Goal: Transaction & Acquisition: Purchase product/service

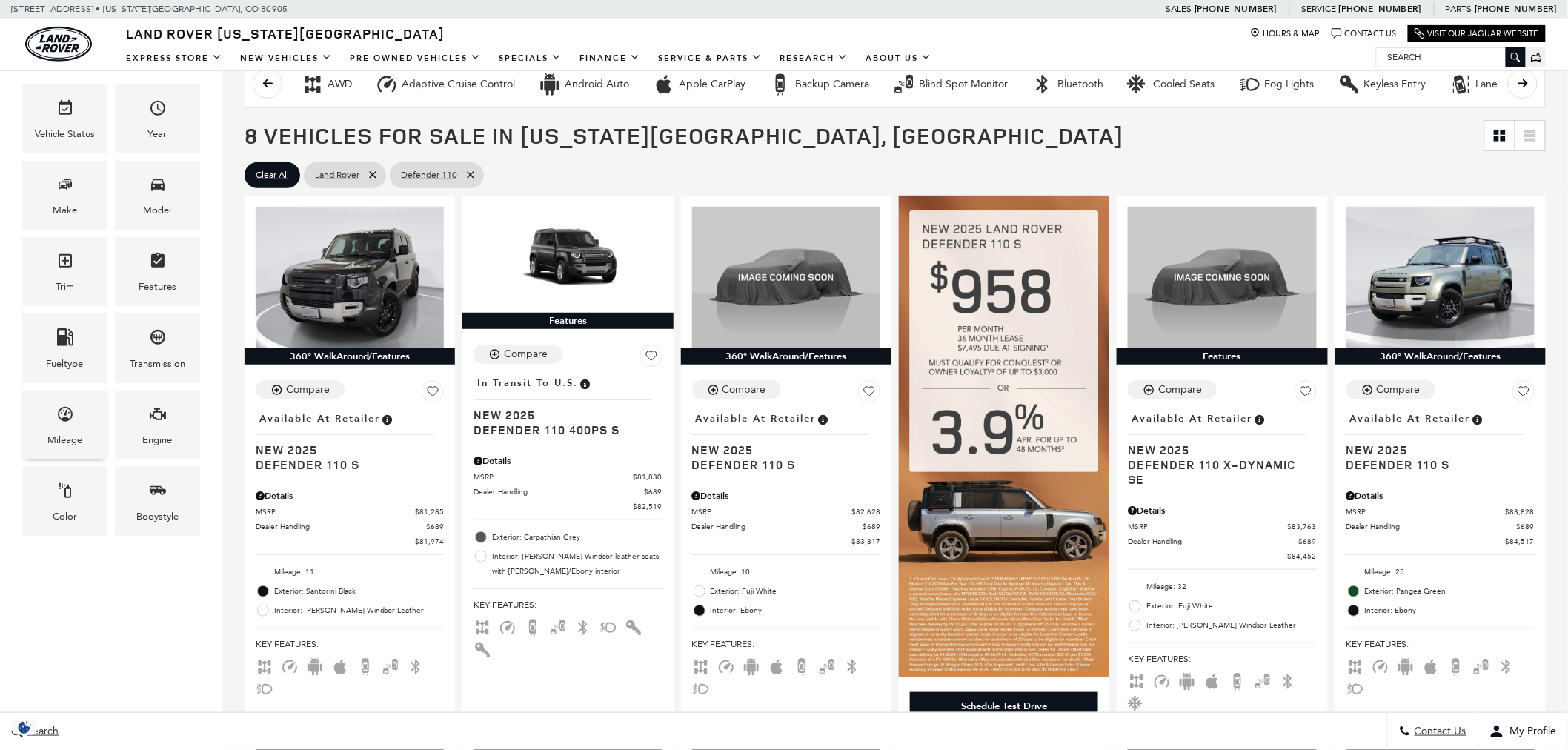
click at [65, 419] on icon "Mileage" at bounding box center [65, 414] width 14 height 14
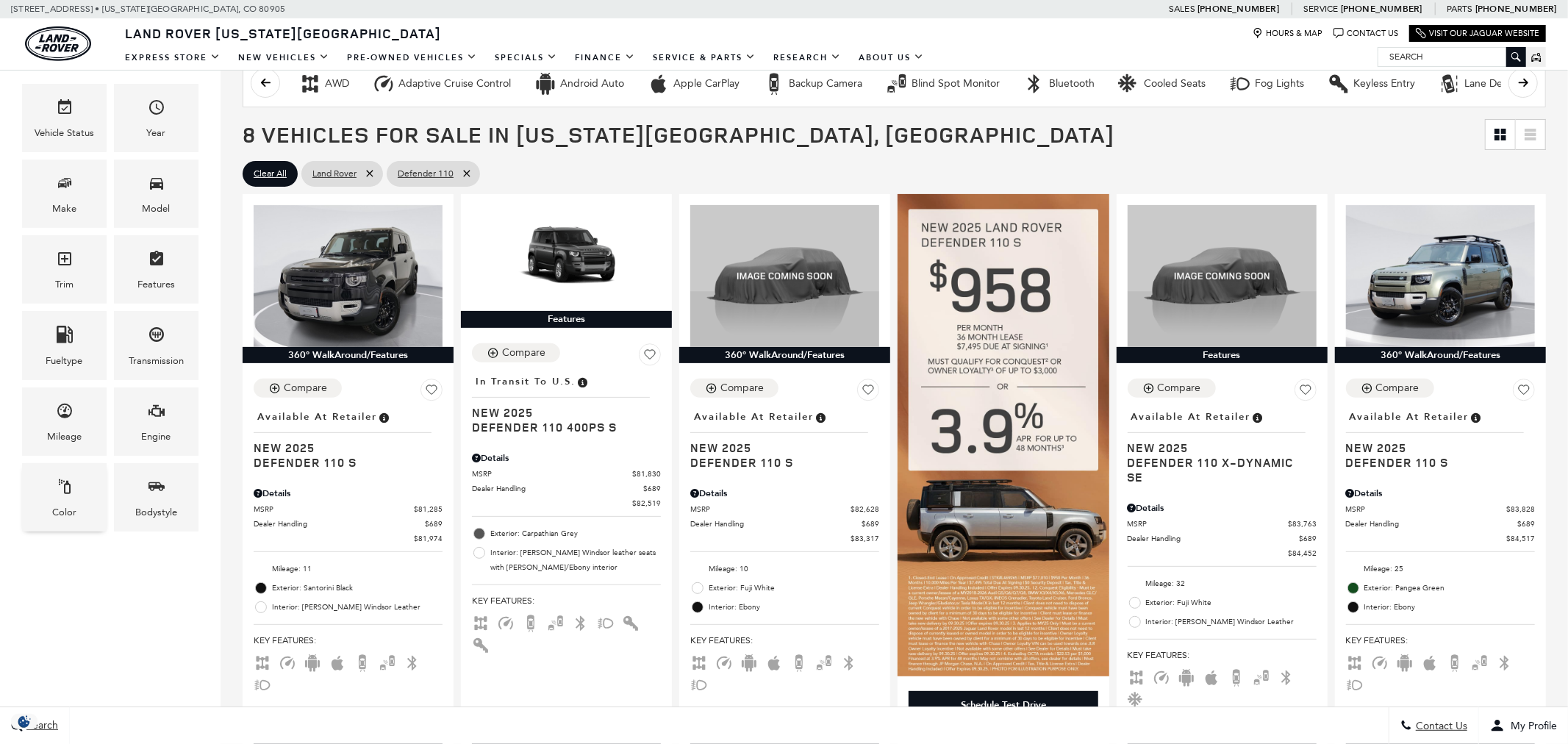
click at [78, 525] on div "Color" at bounding box center [64, 498] width 85 height 68
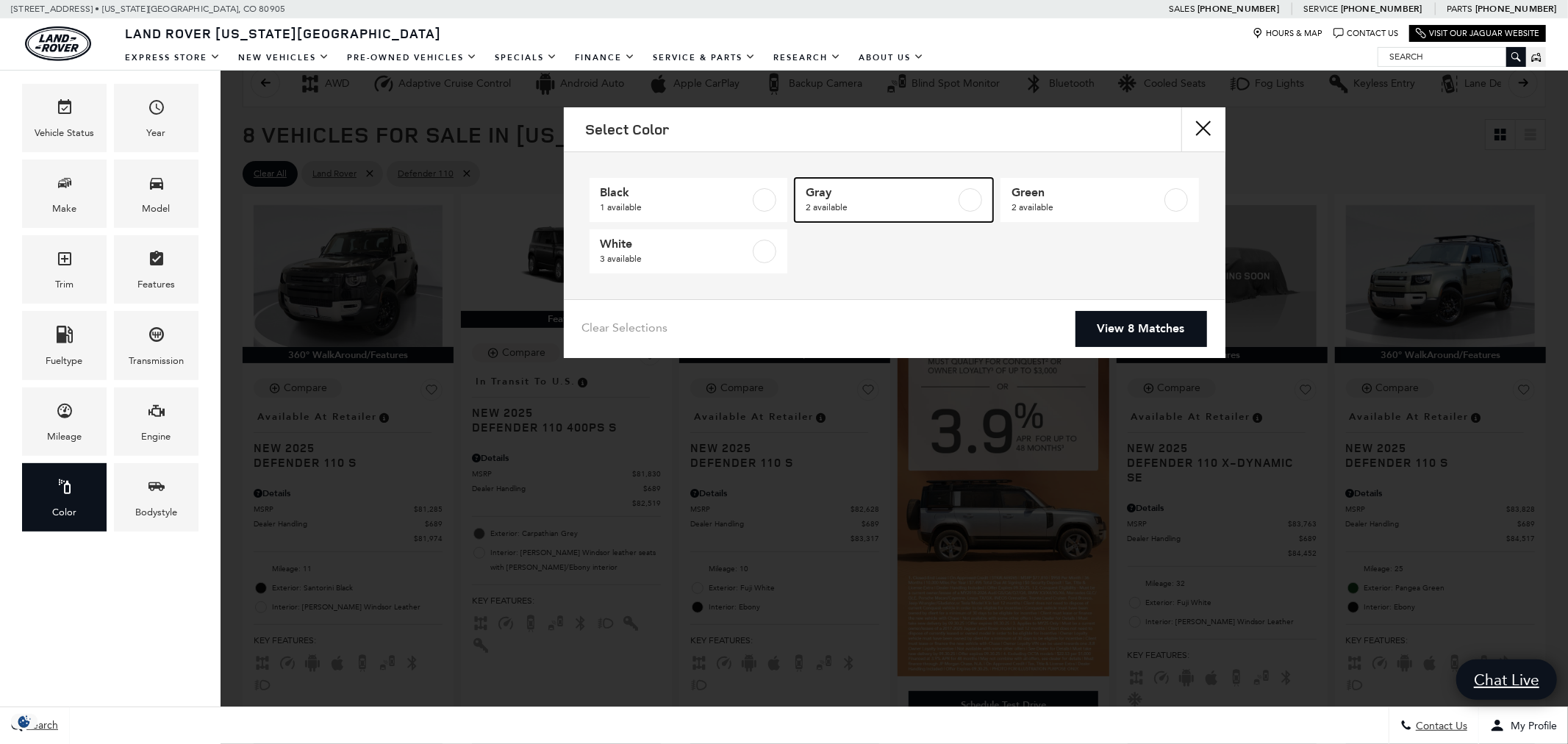
click at [897, 197] on span "Gray" at bounding box center [880, 192] width 150 height 14
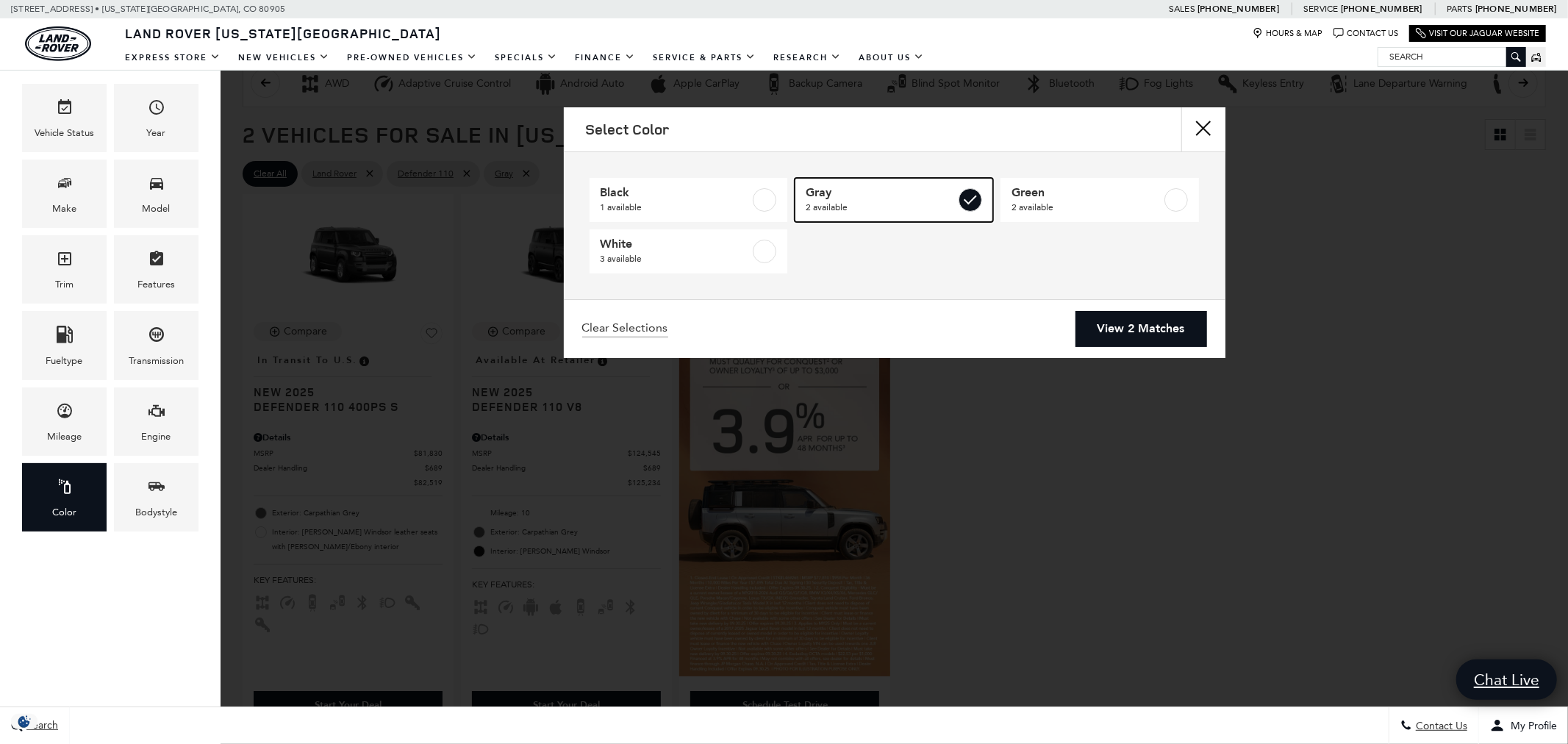
type input "$82,519"
checkbox input "true"
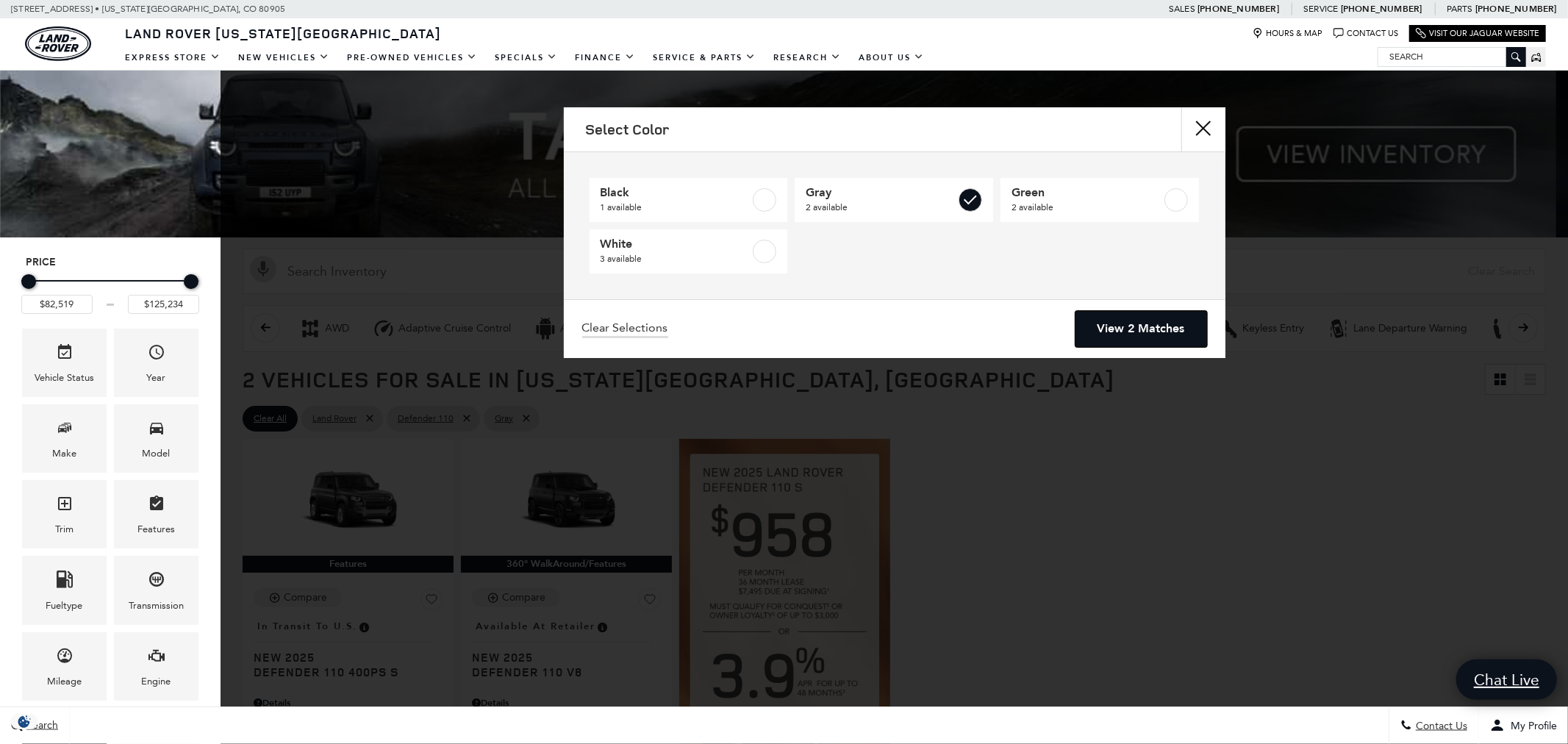
click at [1127, 326] on link "View 2 Matches" at bounding box center [1141, 329] width 131 height 36
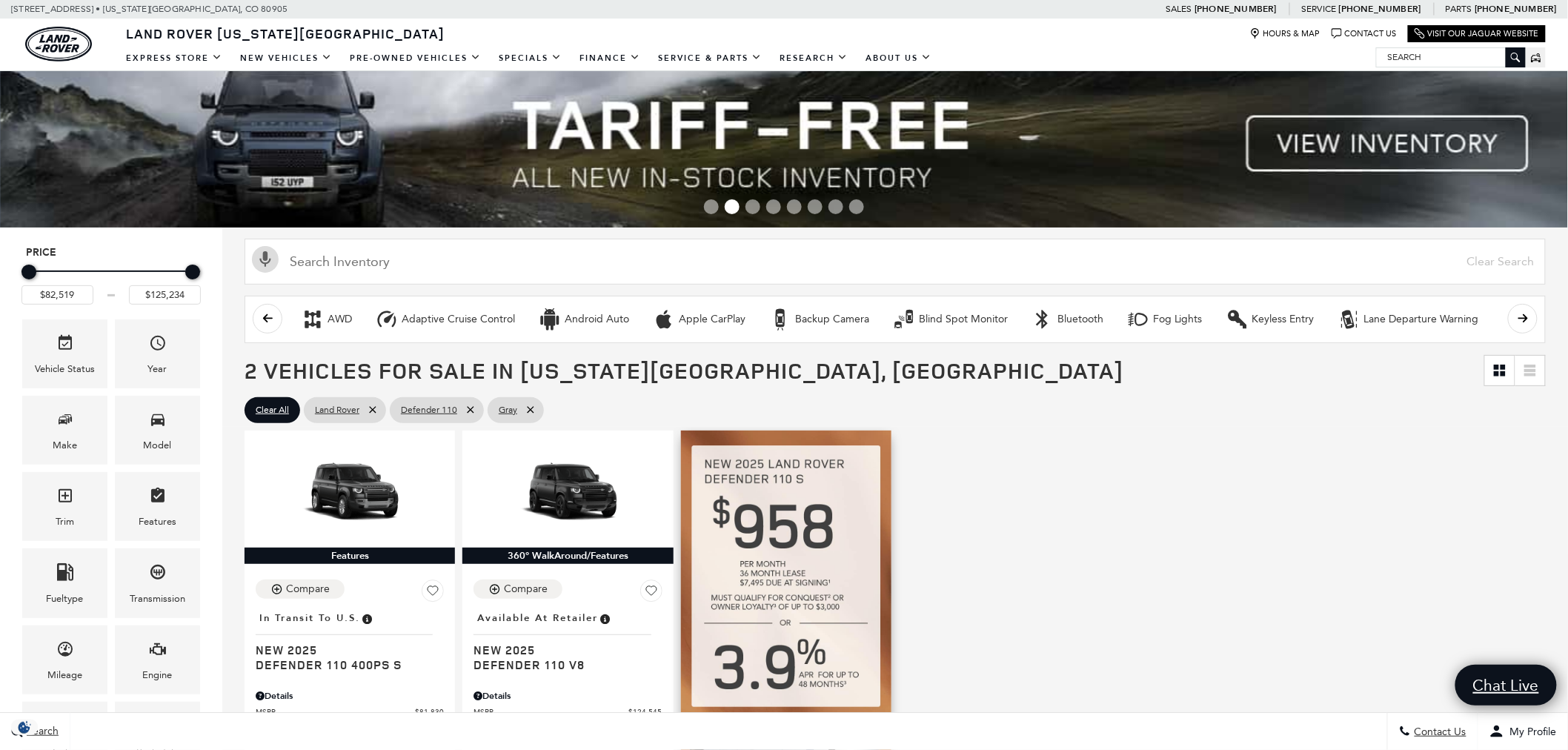
scroll to position [329, 0]
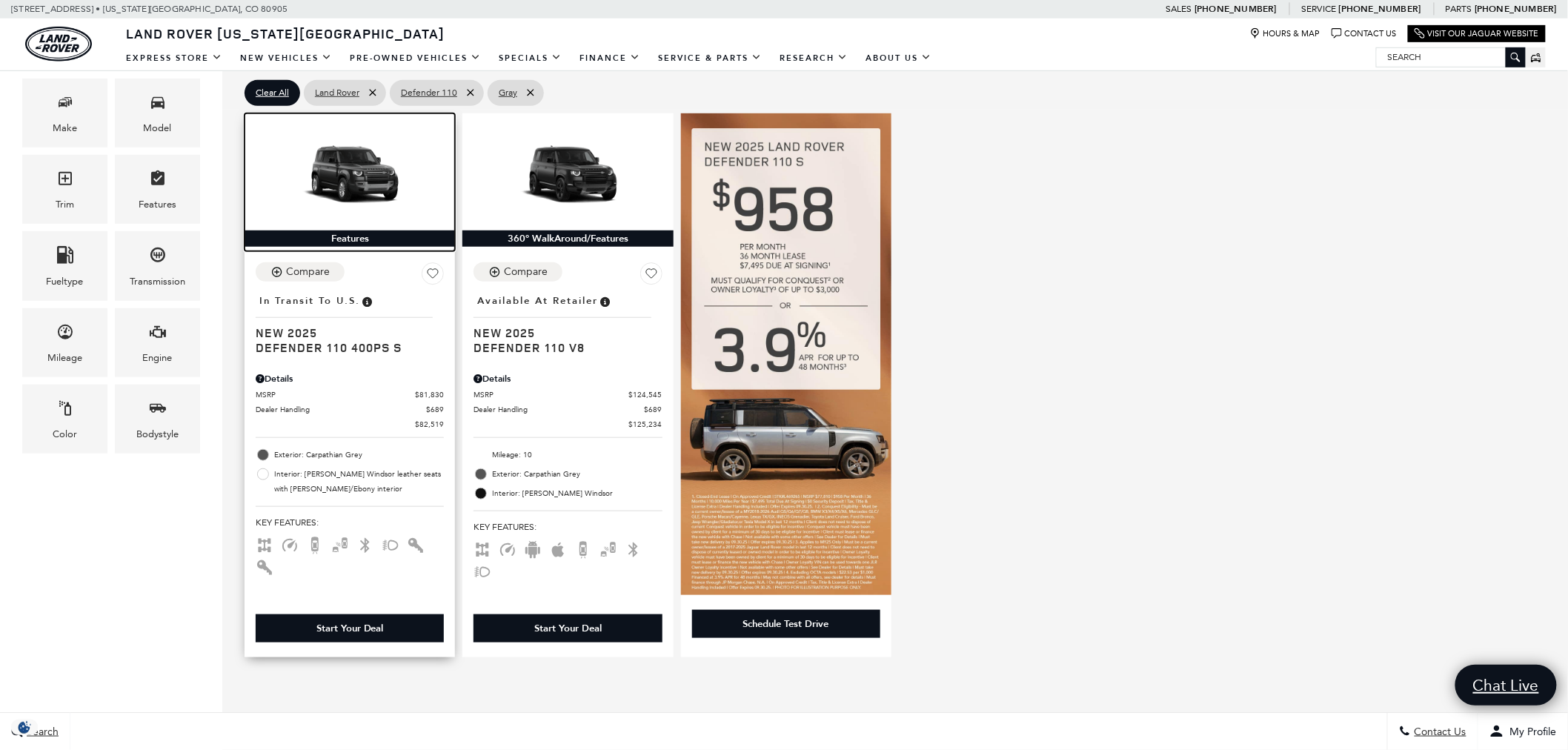
click at [383, 162] on img at bounding box center [350, 177] width 188 height 106
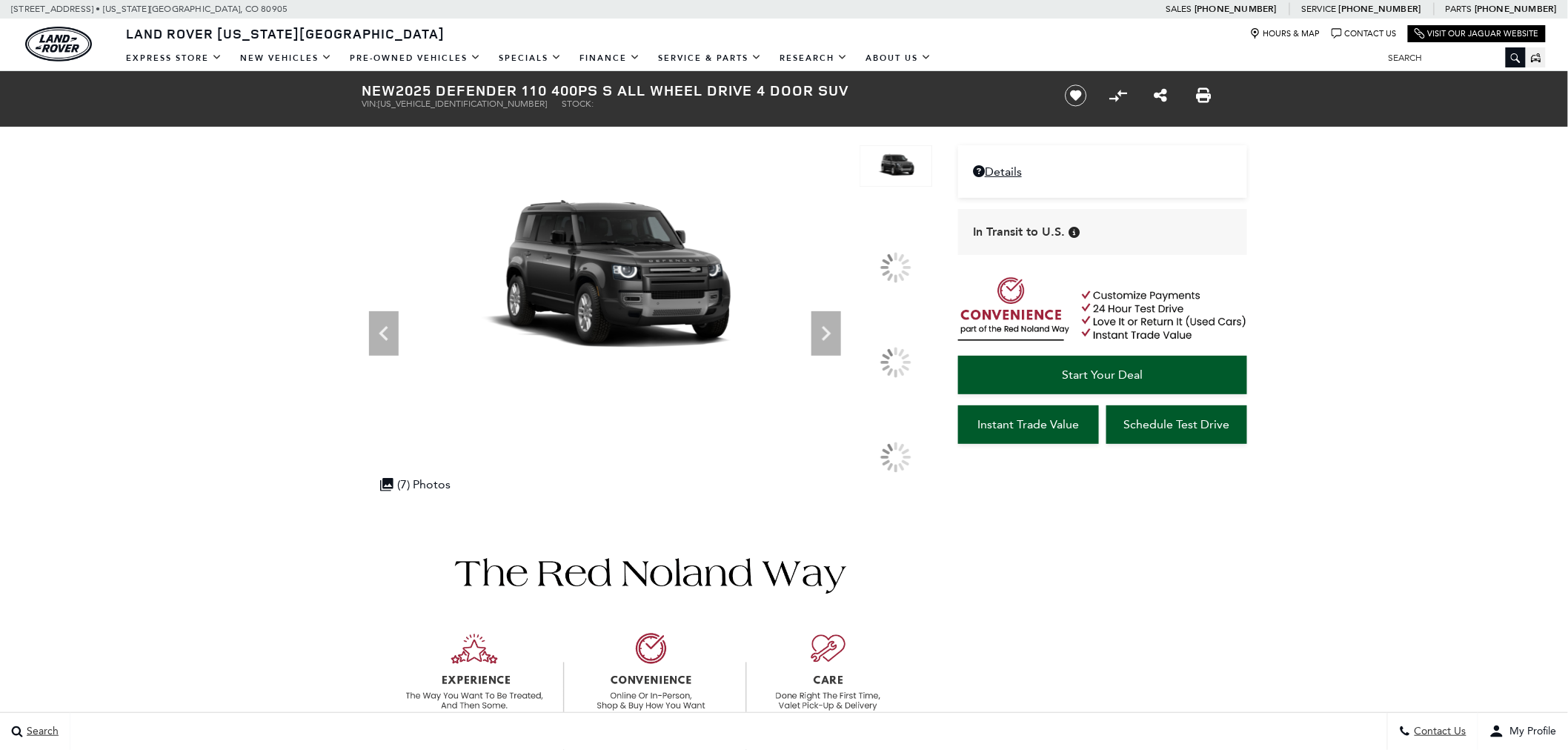
drag, startPoint x: 0, startPoint y: 0, endPoint x: 1076, endPoint y: 233, distance: 1100.9
click at [1076, 233] on icon at bounding box center [1074, 232] width 11 height 11
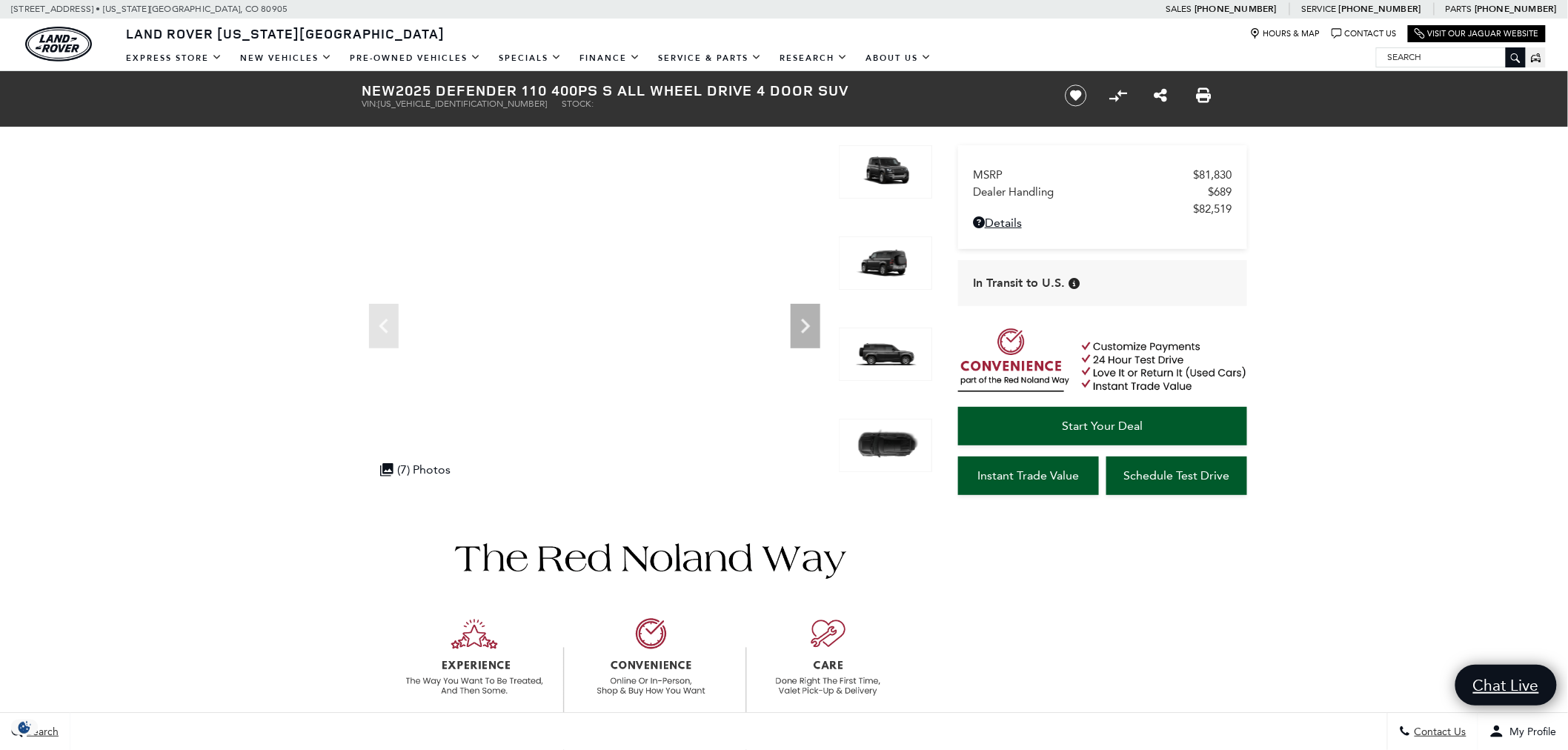
drag, startPoint x: 324, startPoint y: 549, endPoint x: 282, endPoint y: 213, distance: 338.6
